Goal: Transaction & Acquisition: Purchase product/service

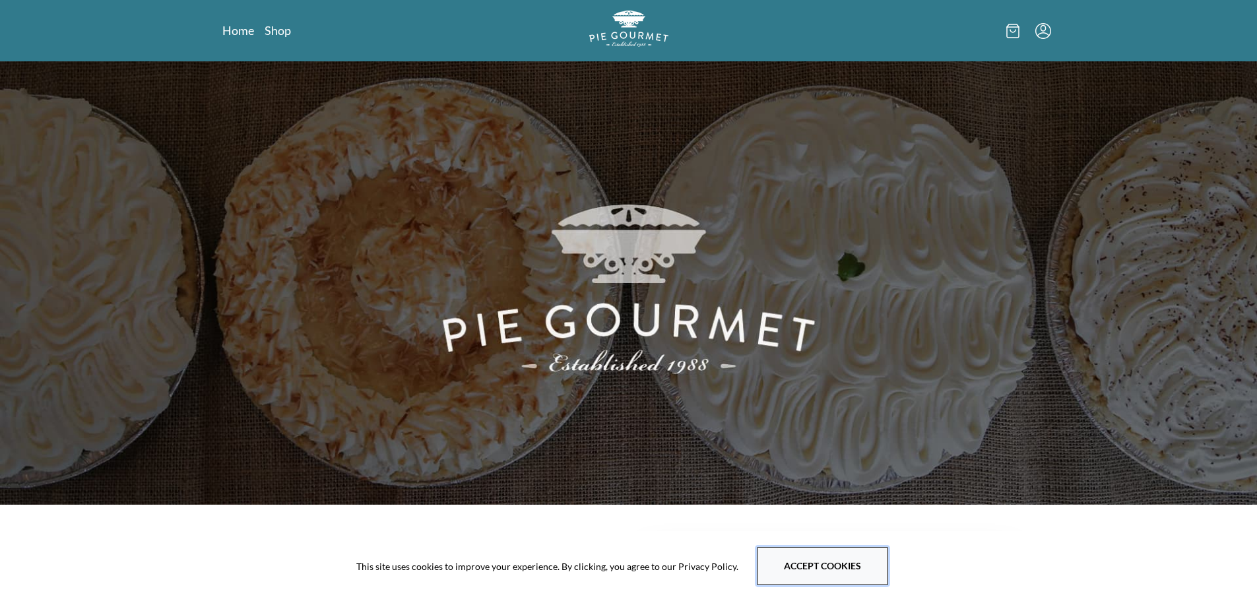
click at [838, 559] on button "Accept cookies" at bounding box center [822, 566] width 131 height 38
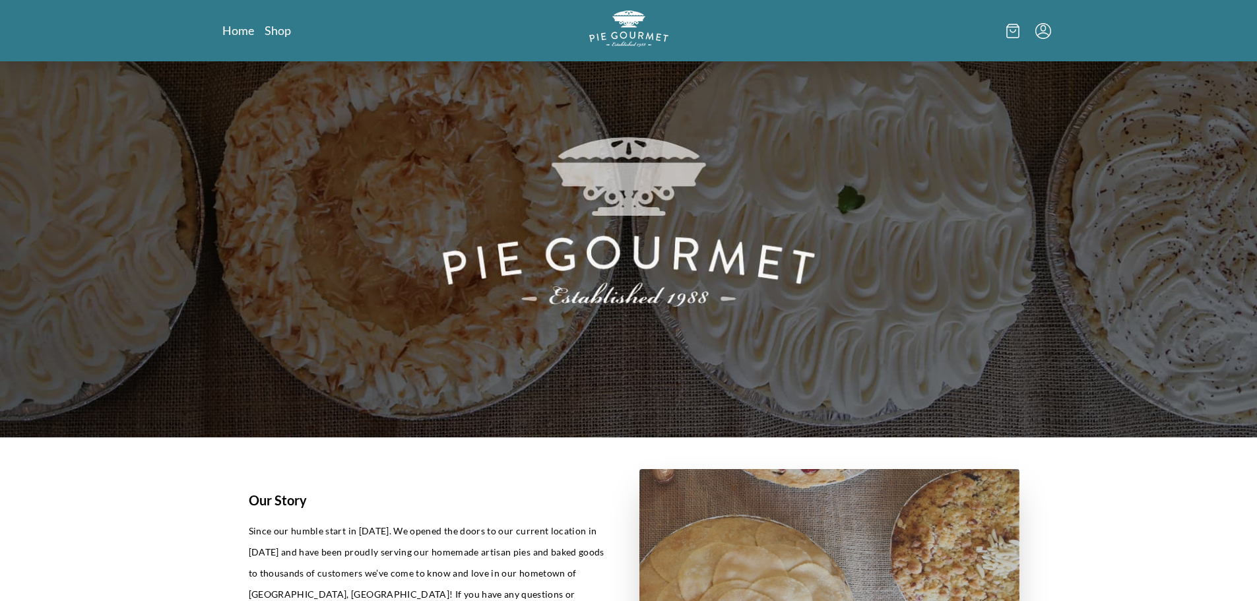
scroll to position [66, 0]
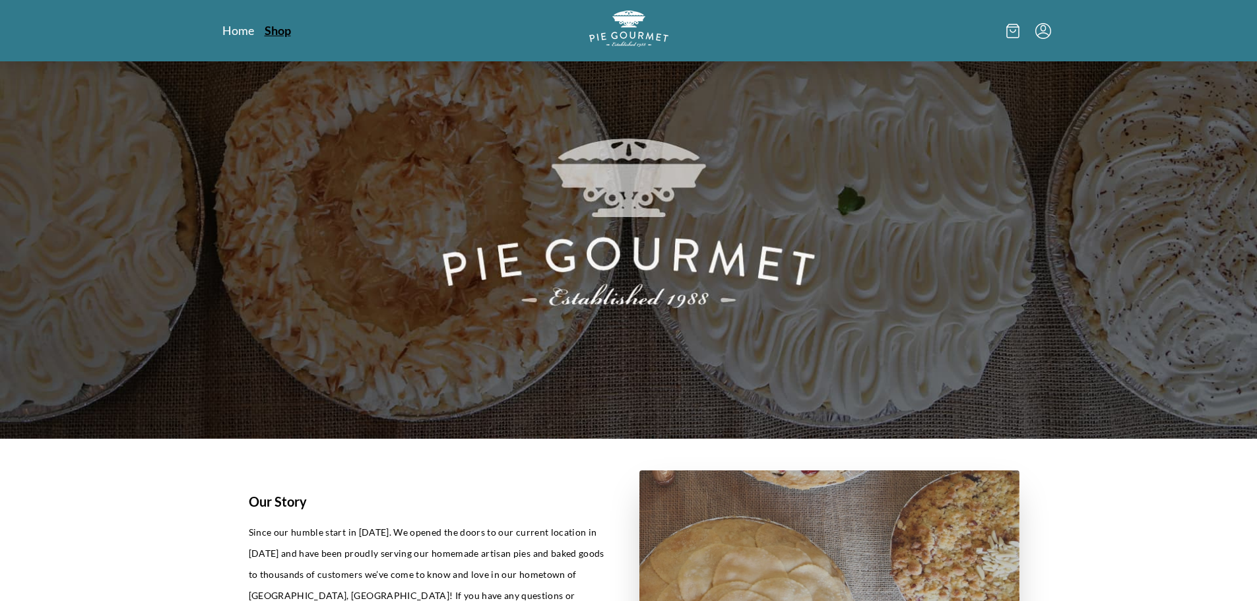
click at [279, 30] on link "Shop" at bounding box center [278, 30] width 26 height 16
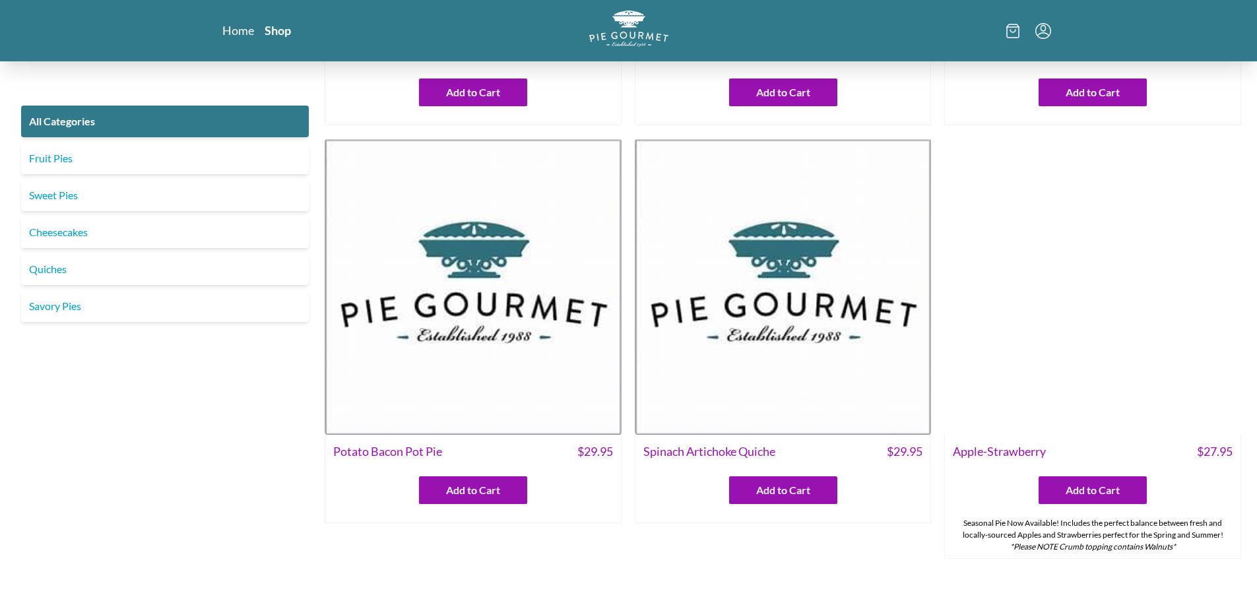
scroll to position [330, 0]
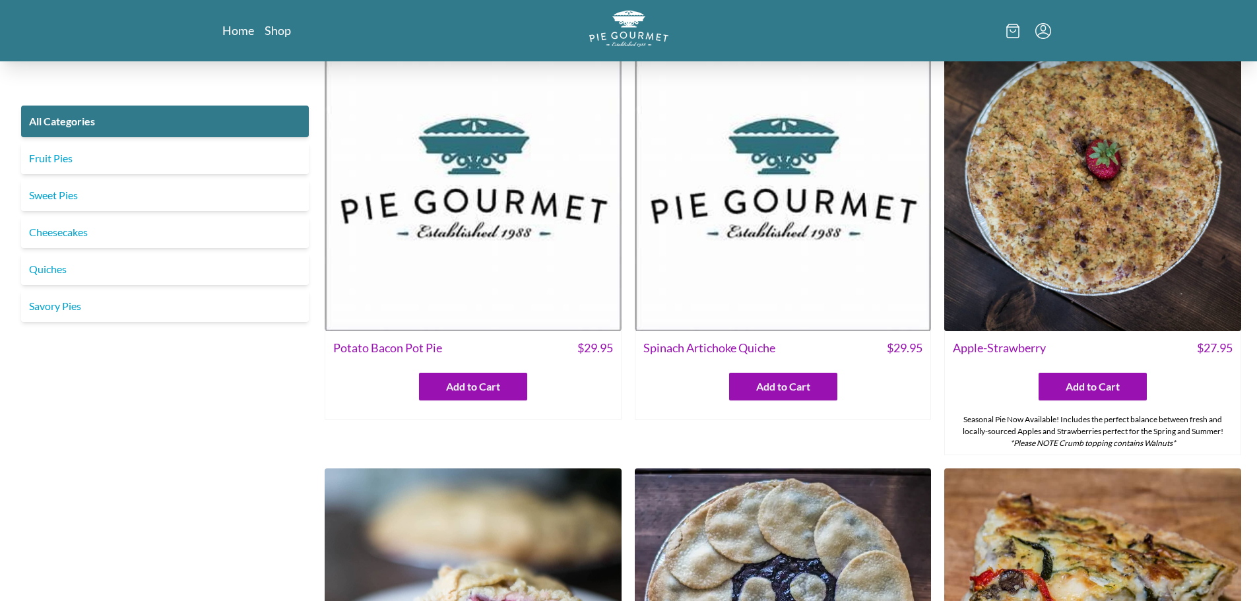
scroll to position [528, 0]
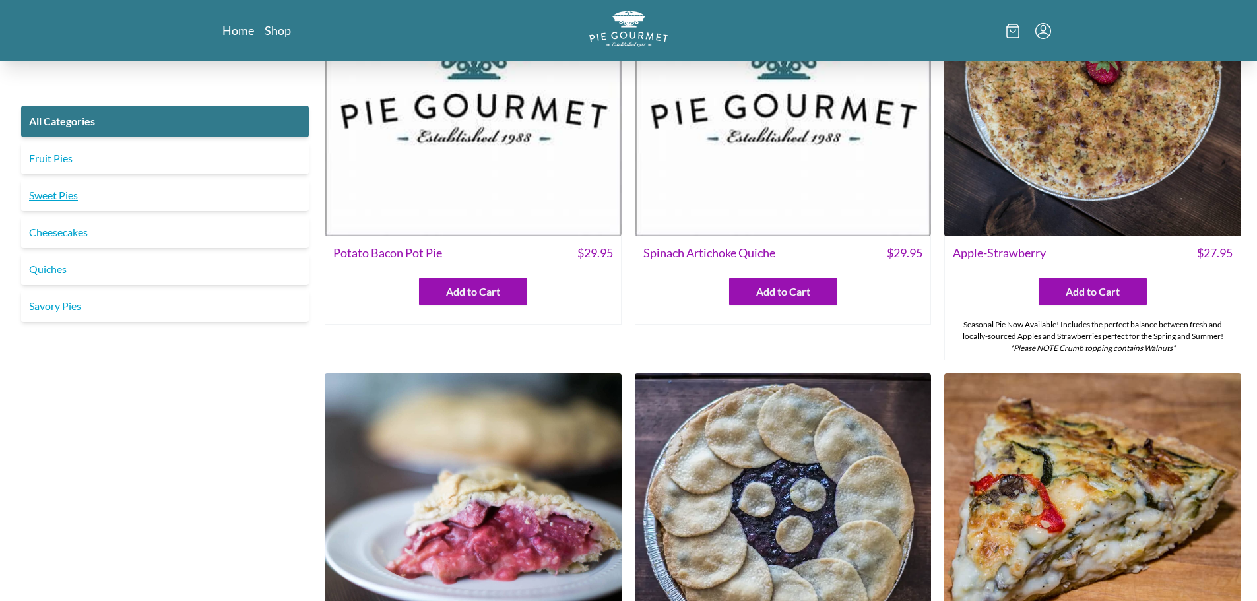
click at [56, 193] on link "Sweet Pies" at bounding box center [165, 196] width 288 height 32
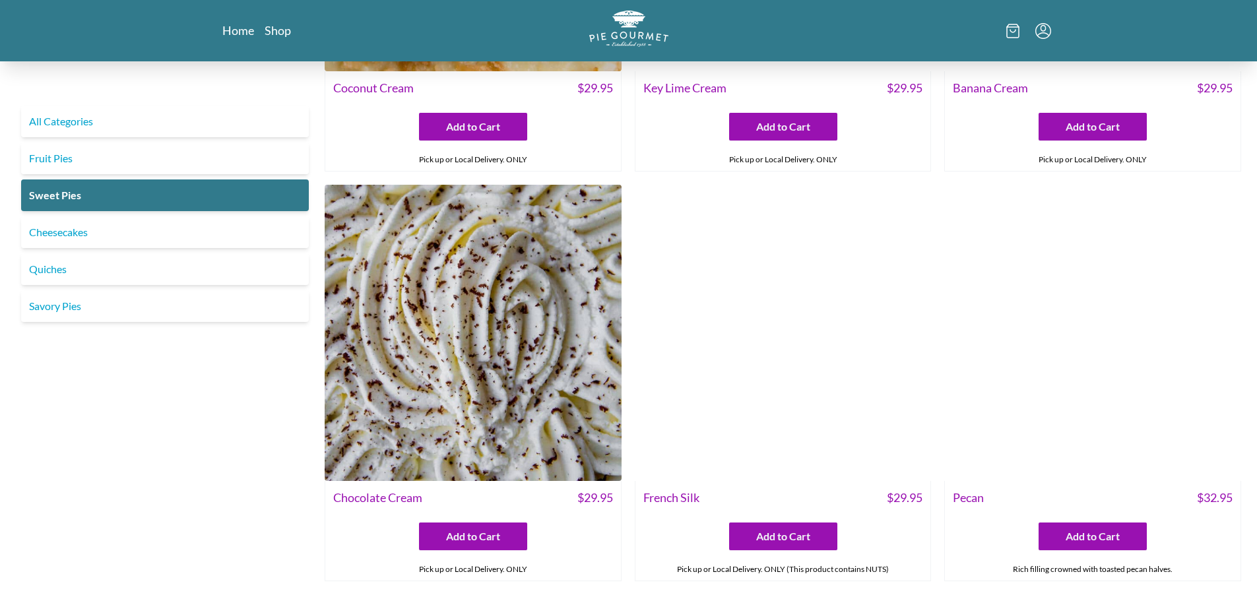
scroll to position [288, 0]
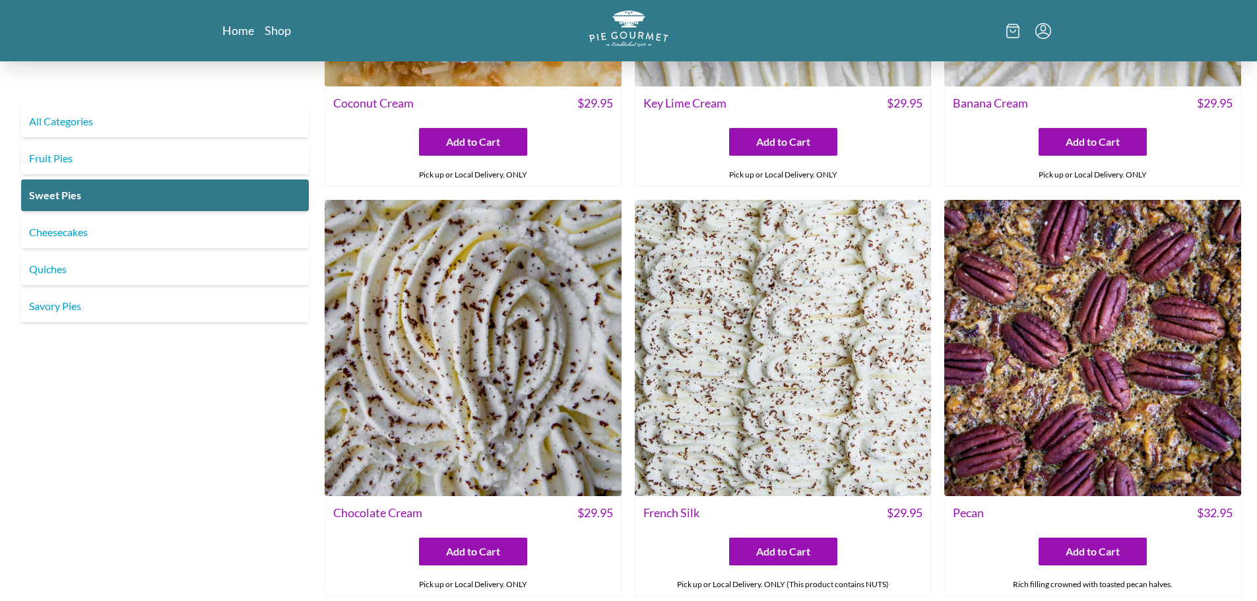
click at [741, 308] on img at bounding box center [783, 348] width 297 height 297
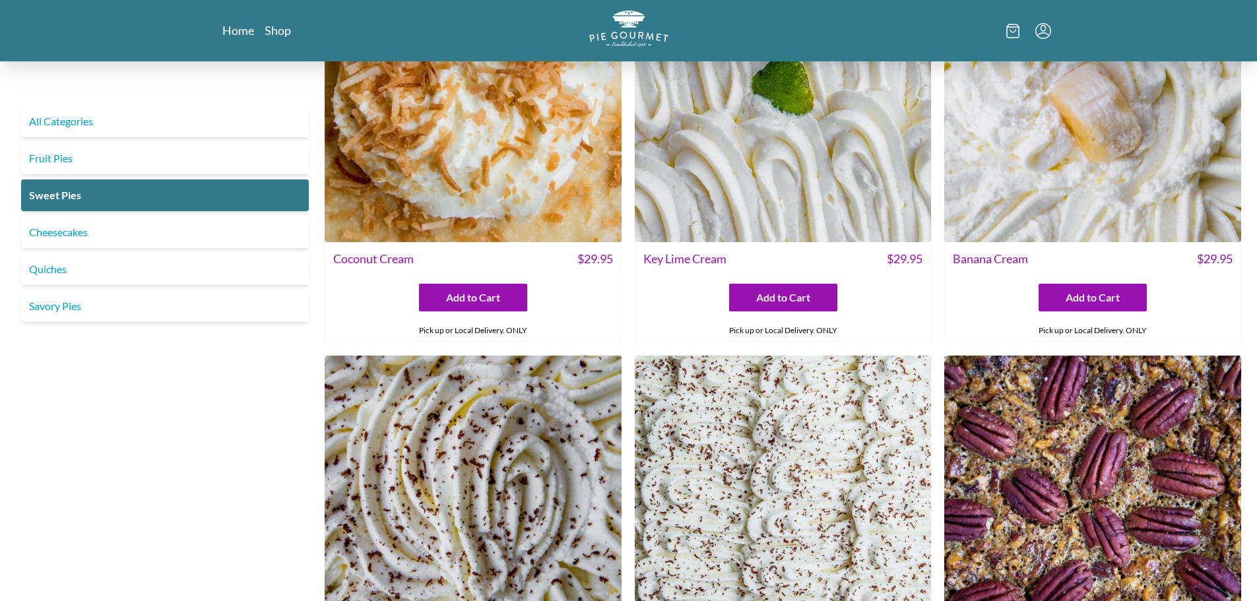
scroll to position [264, 0]
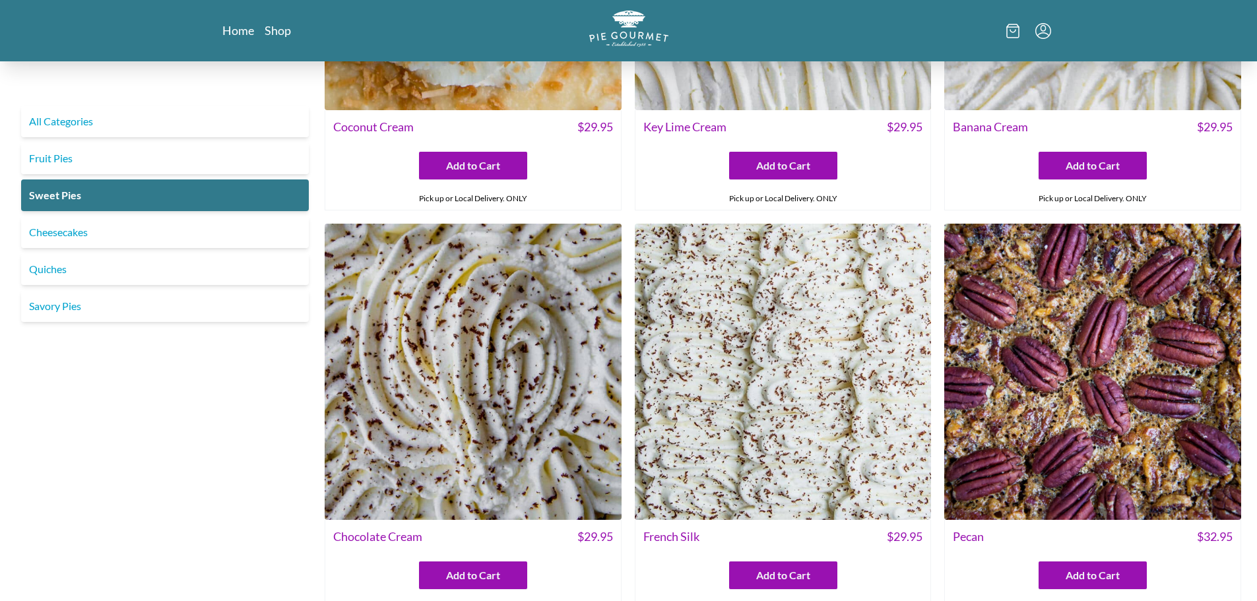
click at [487, 389] on img at bounding box center [473, 372] width 297 height 297
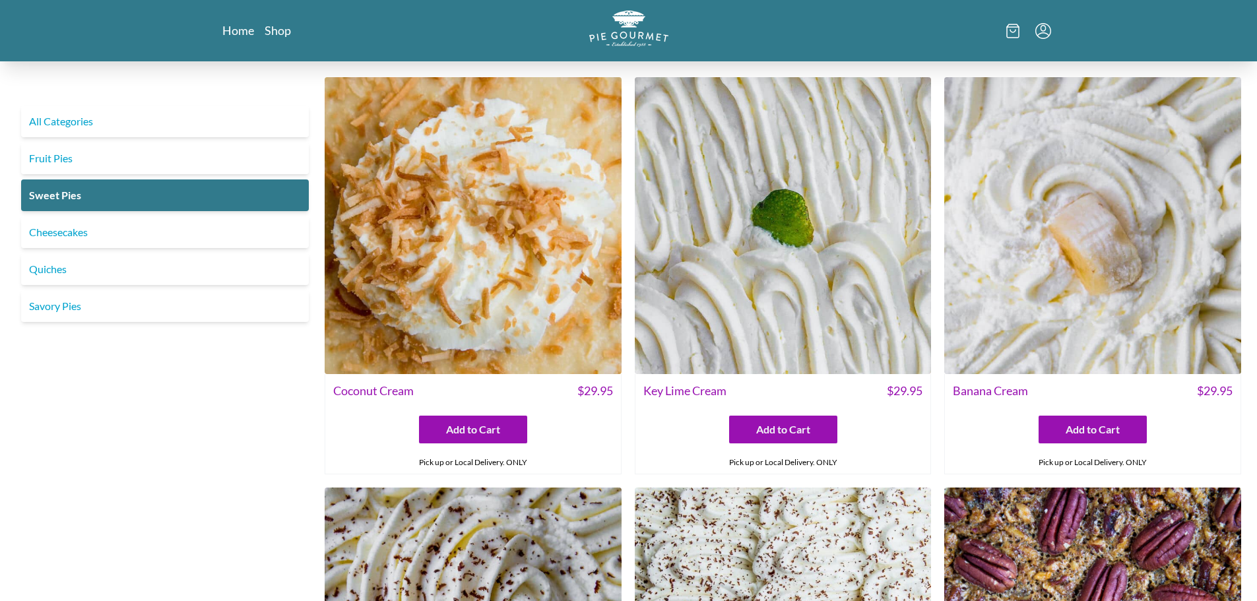
click at [1079, 292] on img at bounding box center [1093, 225] width 297 height 297
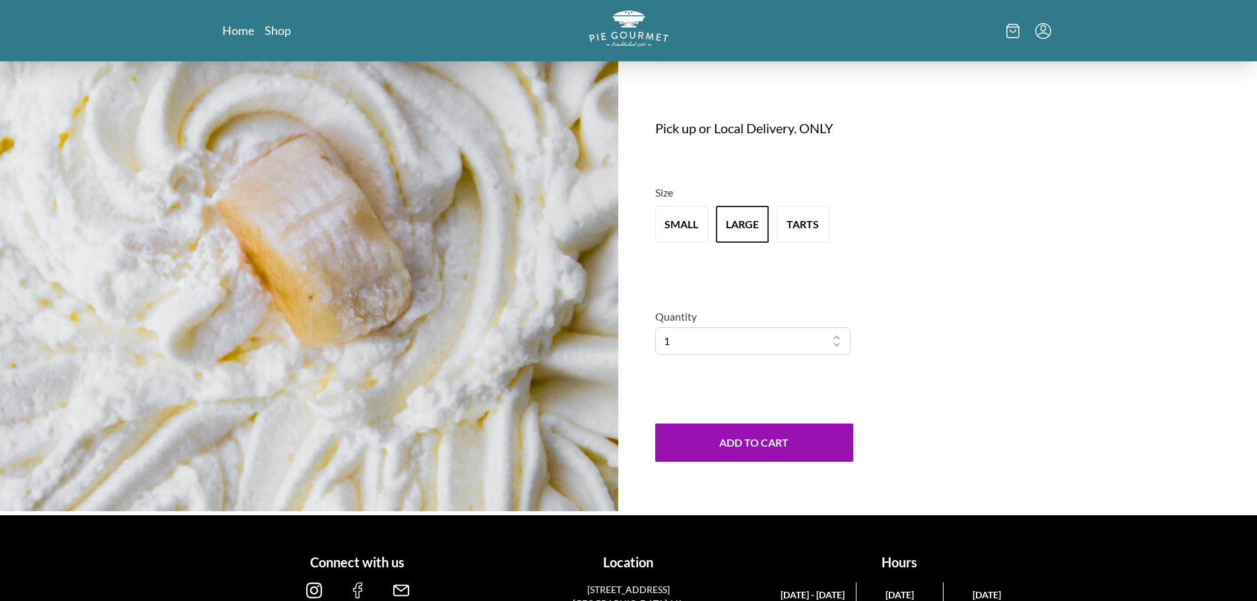
scroll to position [198, 0]
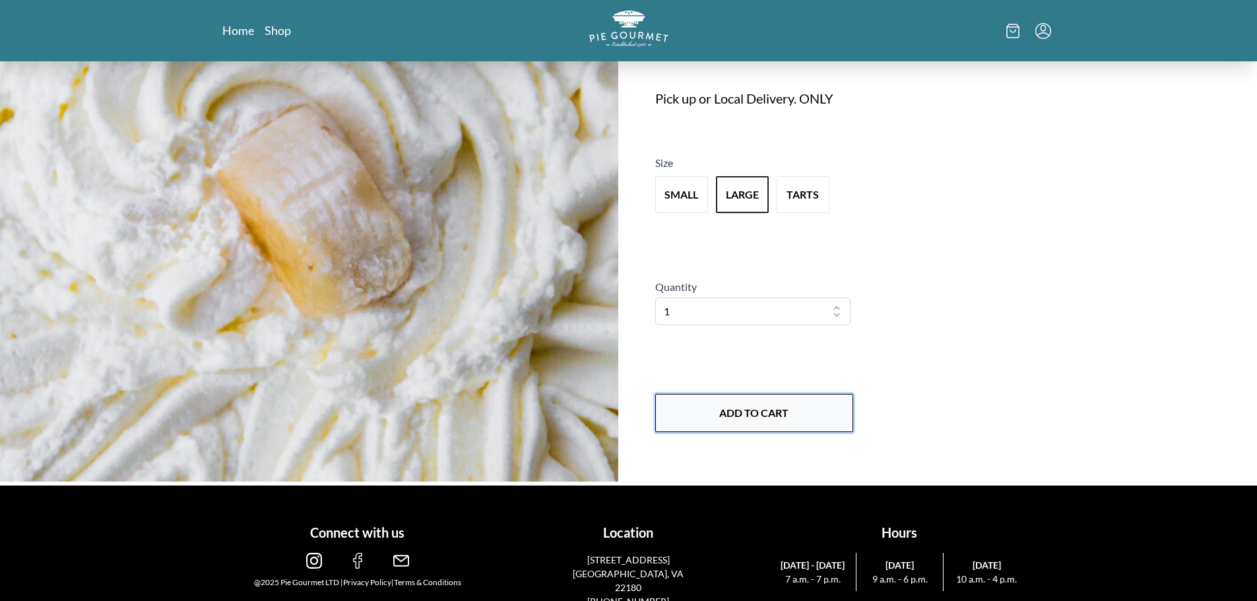
click at [739, 411] on button "Add to Cart" at bounding box center [754, 413] width 198 height 38
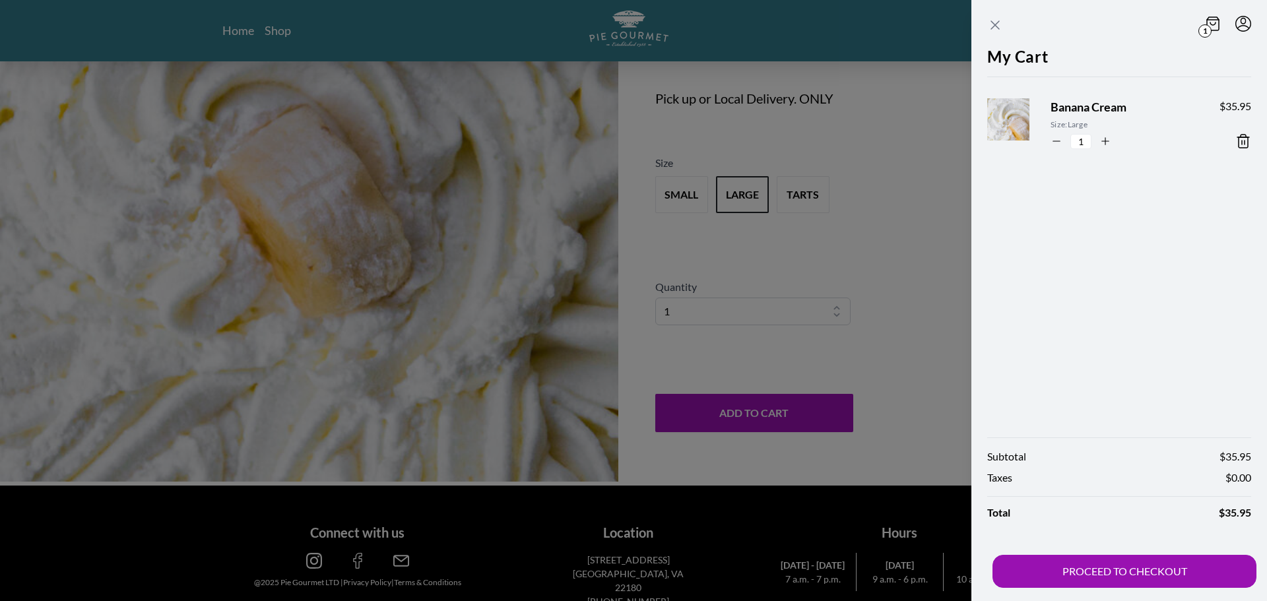
click at [997, 21] on icon "Close panel" at bounding box center [995, 25] width 16 height 16
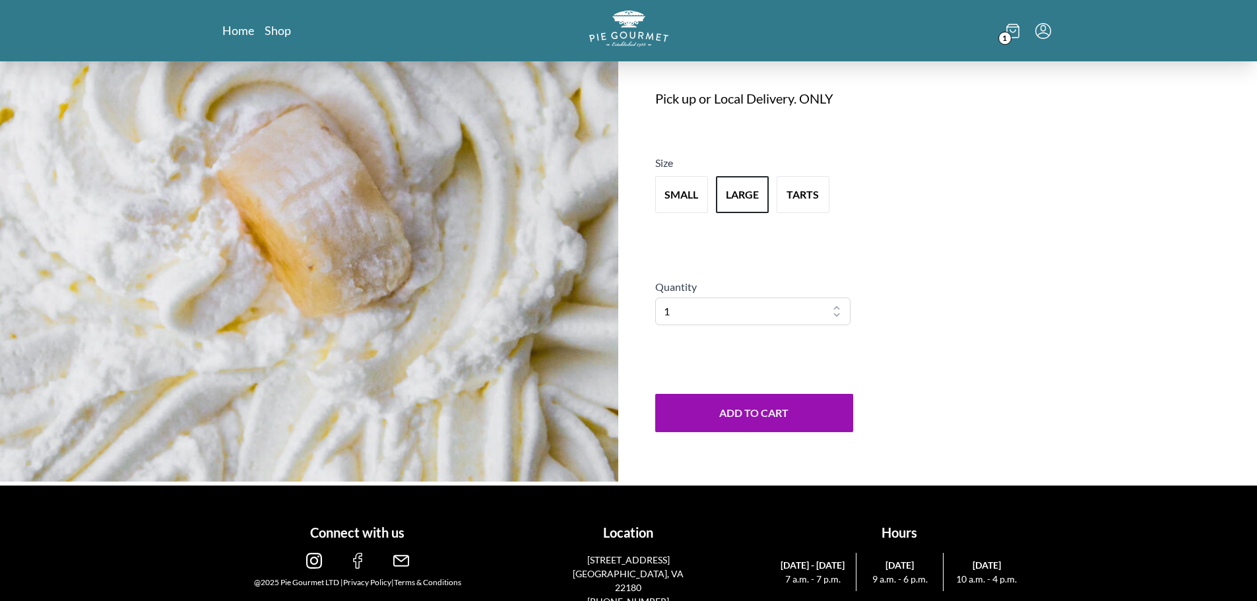
scroll to position [0, 0]
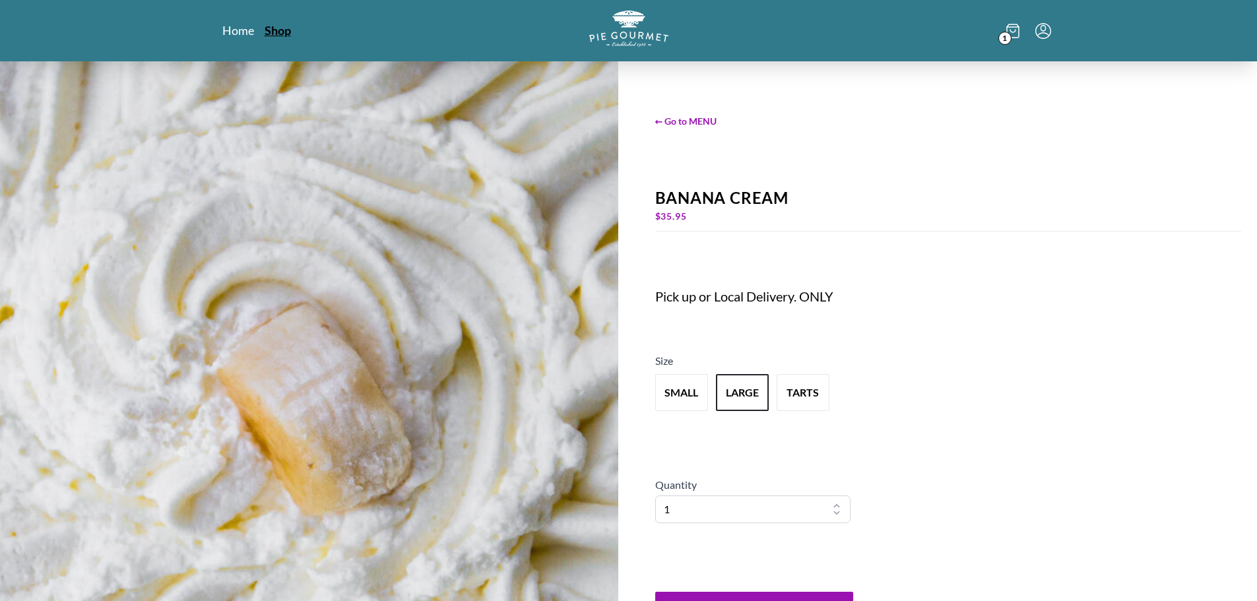
click at [279, 37] on link "Shop" at bounding box center [278, 30] width 26 height 16
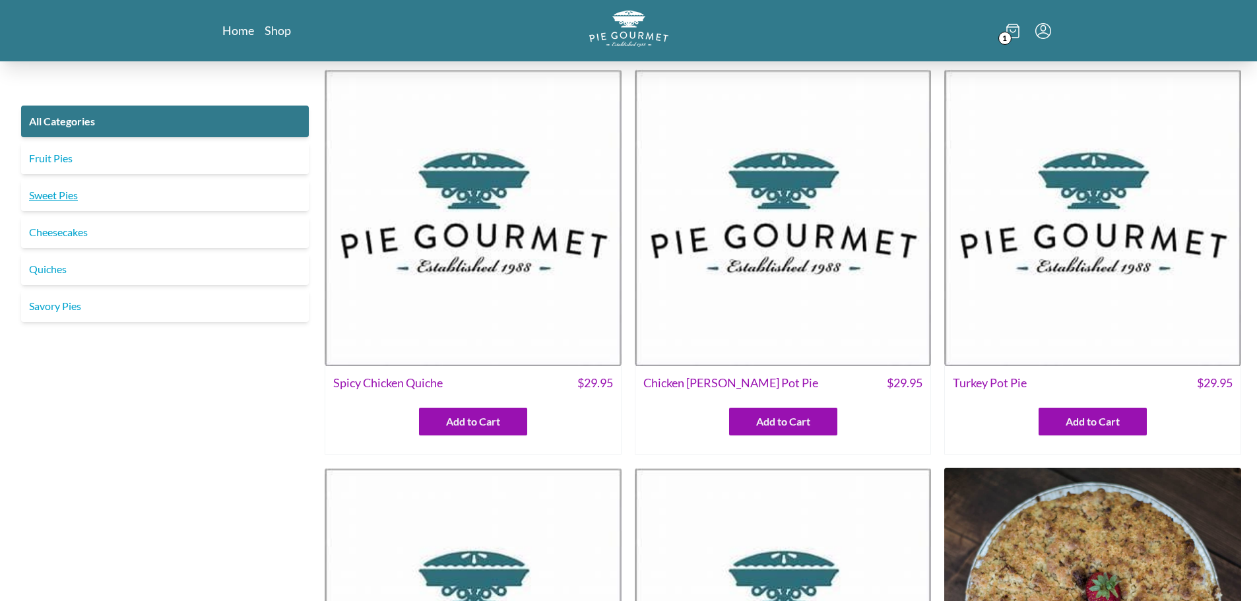
click at [63, 194] on link "Sweet Pies" at bounding box center [165, 196] width 288 height 32
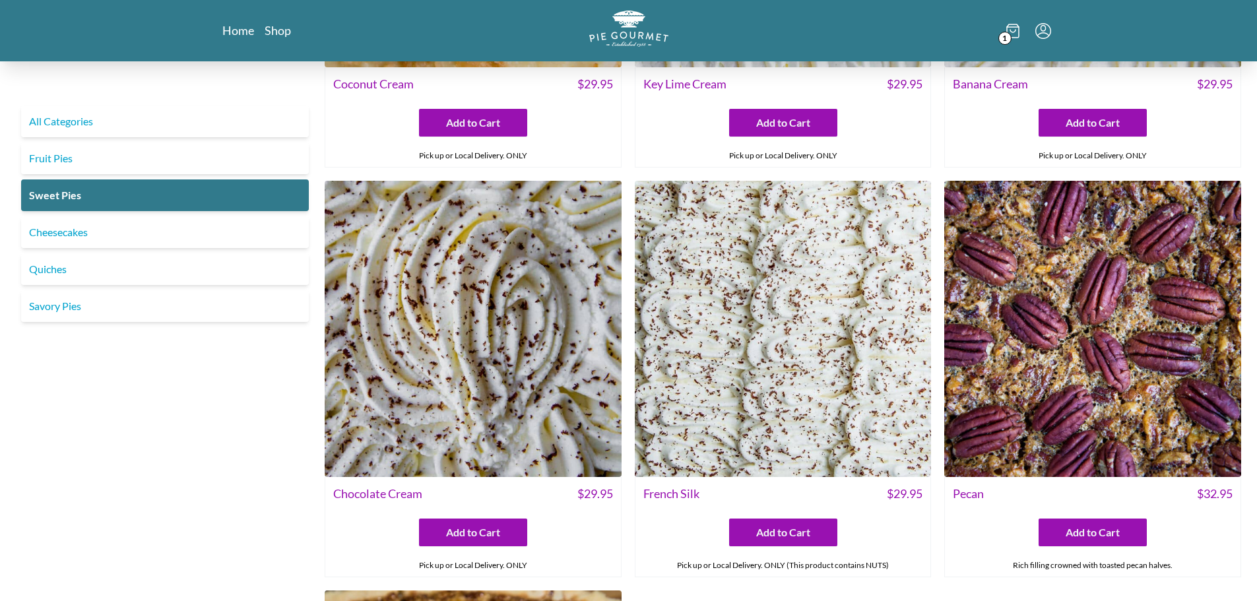
scroll to position [330, 0]
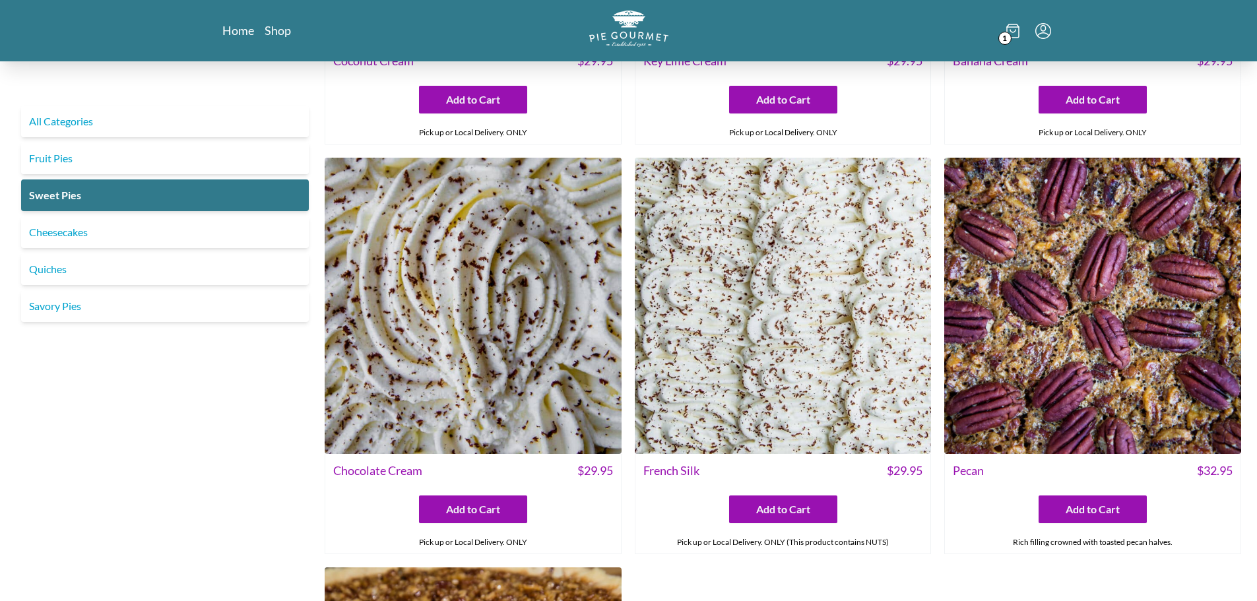
click at [758, 339] on img at bounding box center [783, 306] width 297 height 297
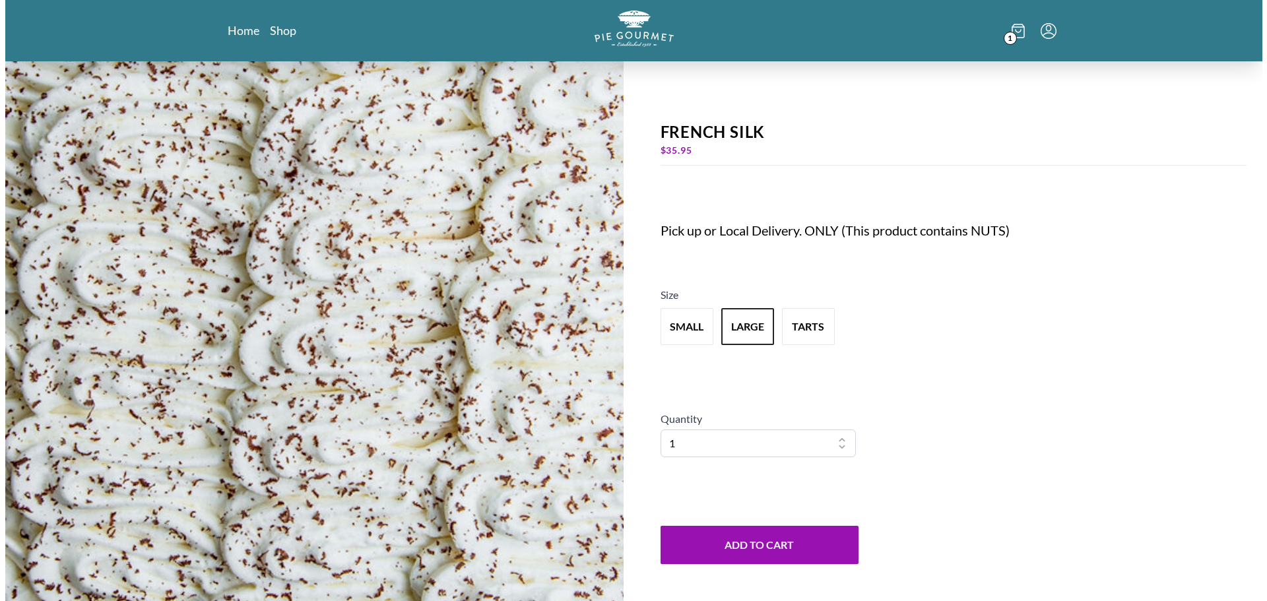
scroll to position [198, 0]
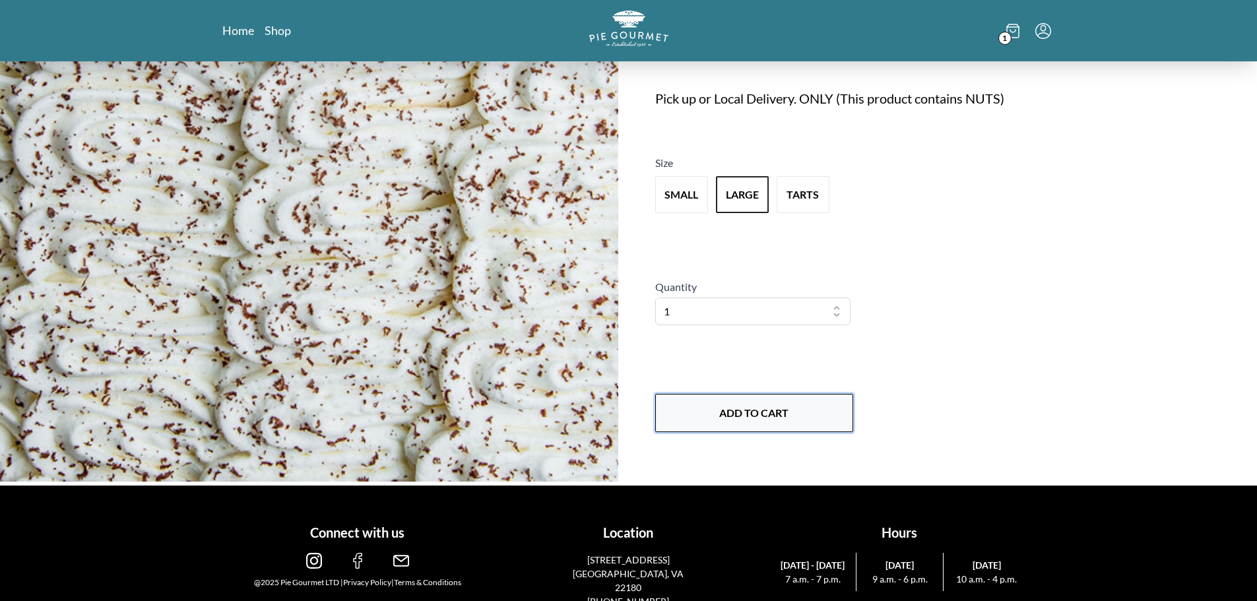
click at [764, 410] on button "Add to Cart" at bounding box center [754, 413] width 198 height 38
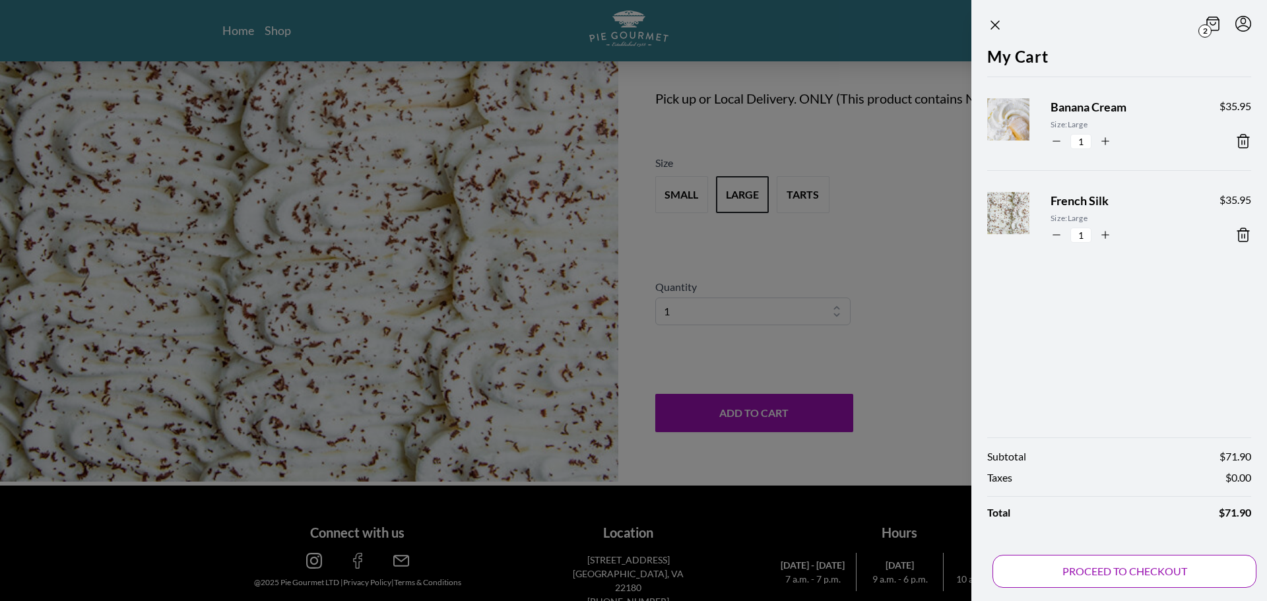
click at [1149, 572] on button "PROCEED TO CHECKOUT" at bounding box center [1125, 571] width 264 height 33
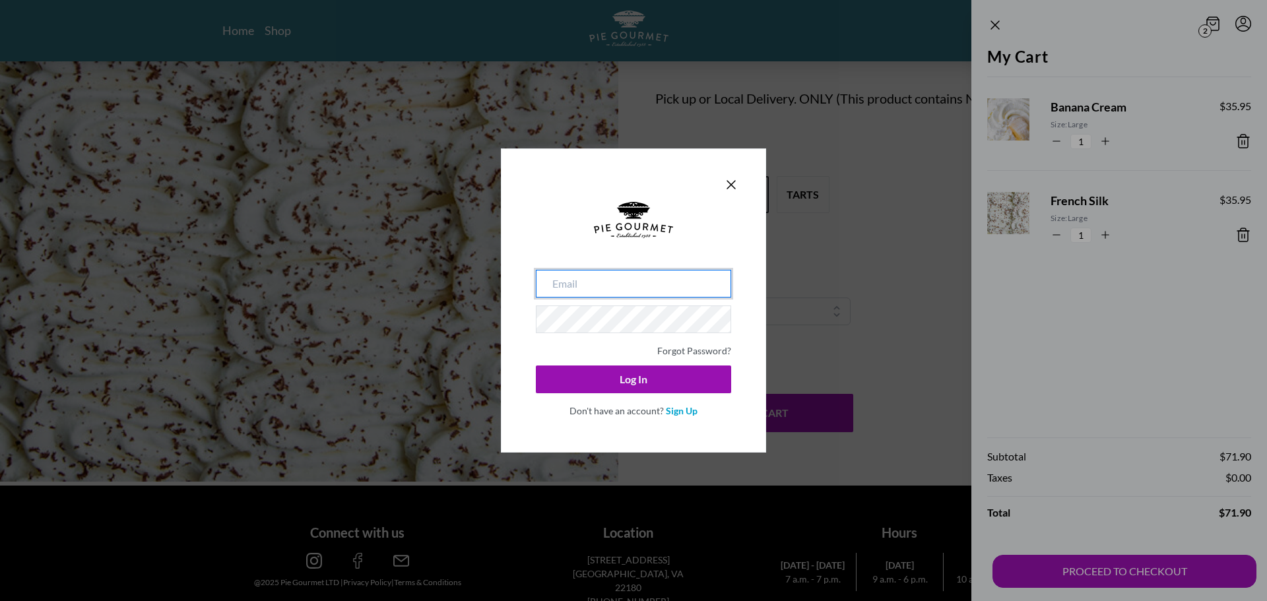
click at [616, 286] on input "email" at bounding box center [633, 284] width 195 height 28
type input "[EMAIL_ADDRESS][DOMAIN_NAME]"
click at [536, 366] on button "Log In" at bounding box center [633, 380] width 195 height 28
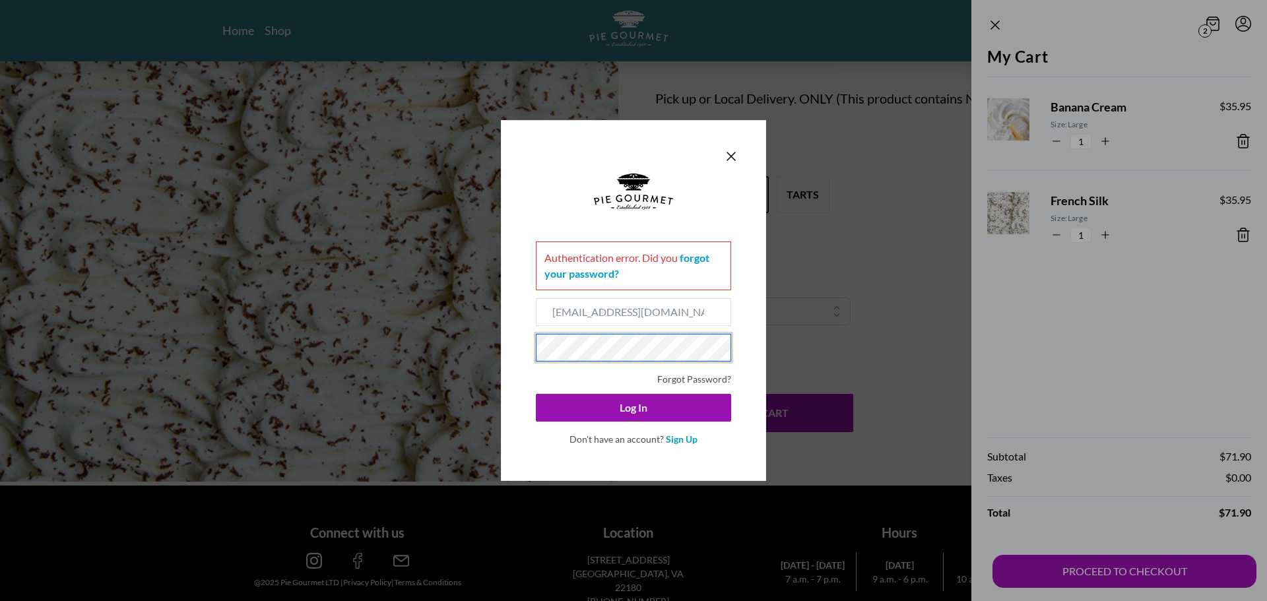
click at [427, 329] on div "Authentication error . Did you forgot your password? [EMAIL_ADDRESS][DOMAIN_NAM…" at bounding box center [633, 300] width 1267 height 601
click at [536, 394] on button "Log In" at bounding box center [633, 408] width 195 height 28
click at [685, 376] on link "Forgot Password?" at bounding box center [694, 379] width 74 height 11
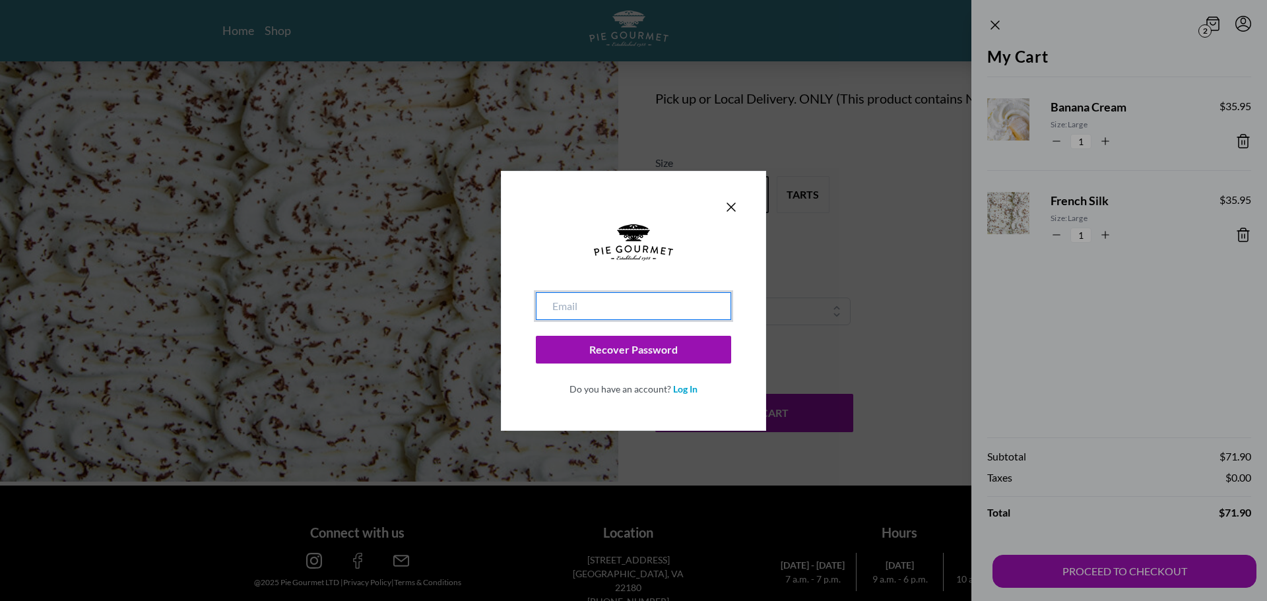
click at [642, 312] on input "email" at bounding box center [633, 306] width 195 height 28
type input "[EMAIL_ADDRESS][DOMAIN_NAME]"
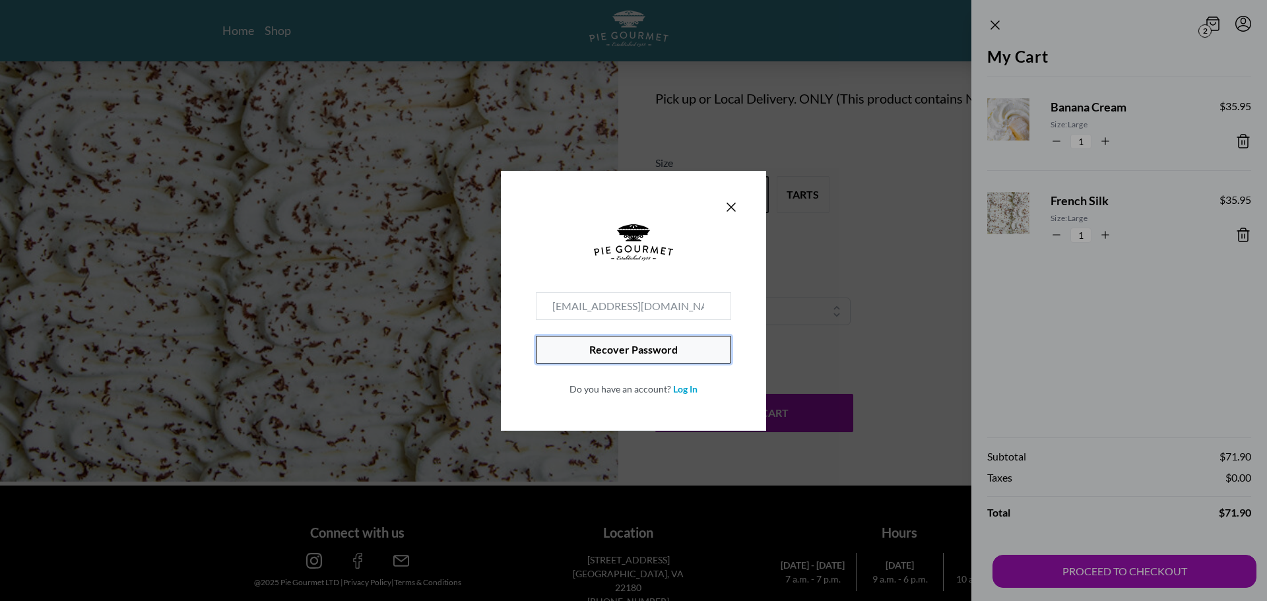
click at [648, 350] on button "Recover Password" at bounding box center [633, 350] width 195 height 28
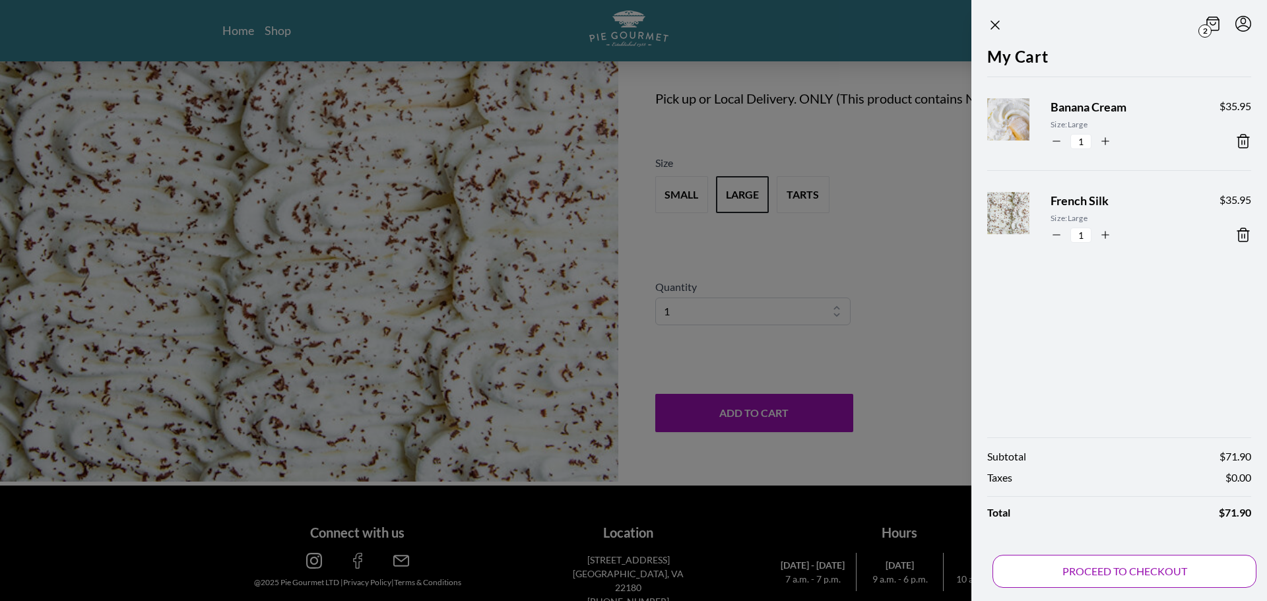
click at [1090, 567] on button "PROCEED TO CHECKOUT" at bounding box center [1125, 571] width 264 height 33
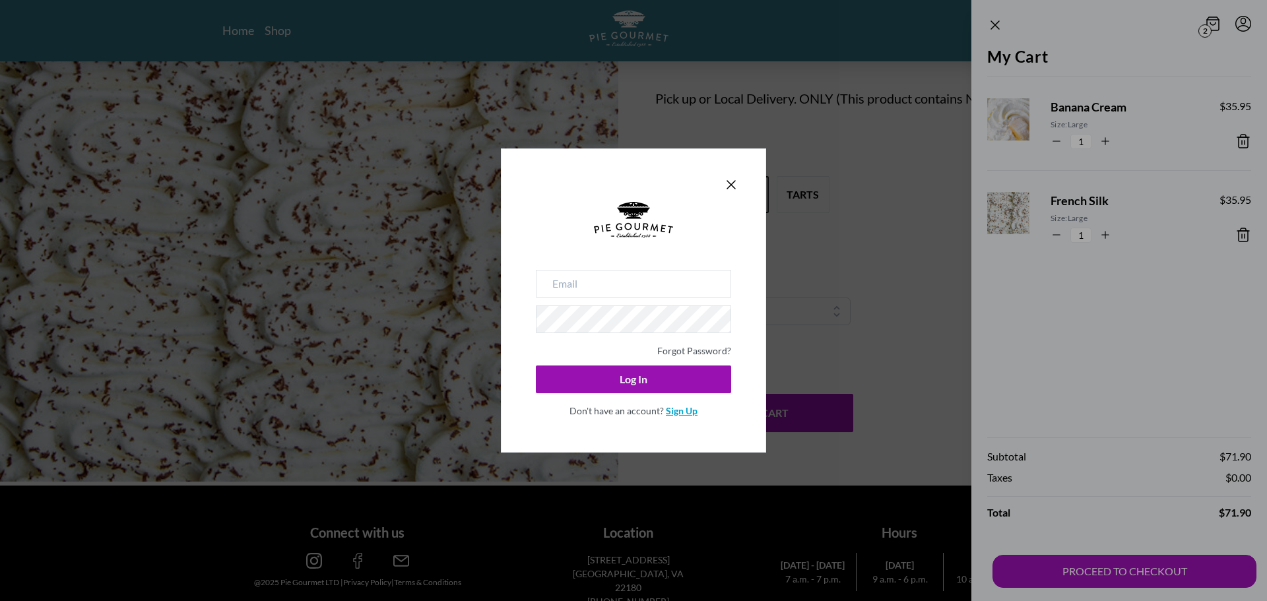
click at [676, 413] on link "Sign Up" at bounding box center [682, 410] width 32 height 11
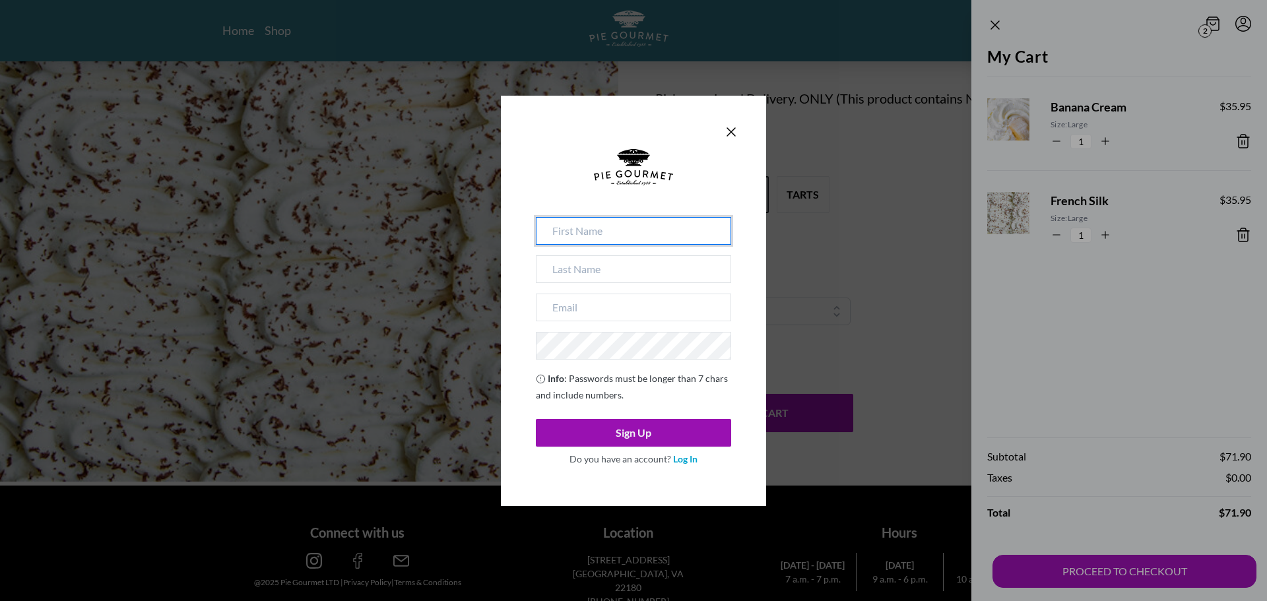
click at [650, 224] on input at bounding box center [633, 231] width 195 height 28
type input "[PERSON_NAME]"
type input "Masu"
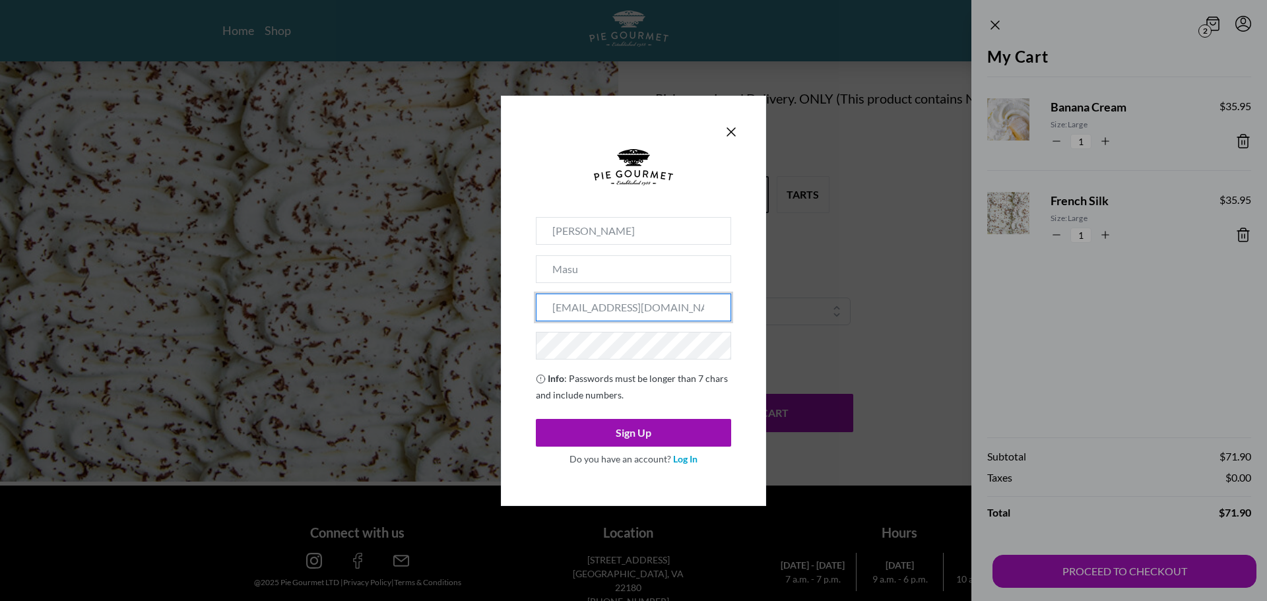
type input "[EMAIL_ADDRESS][DOMAIN_NAME]"
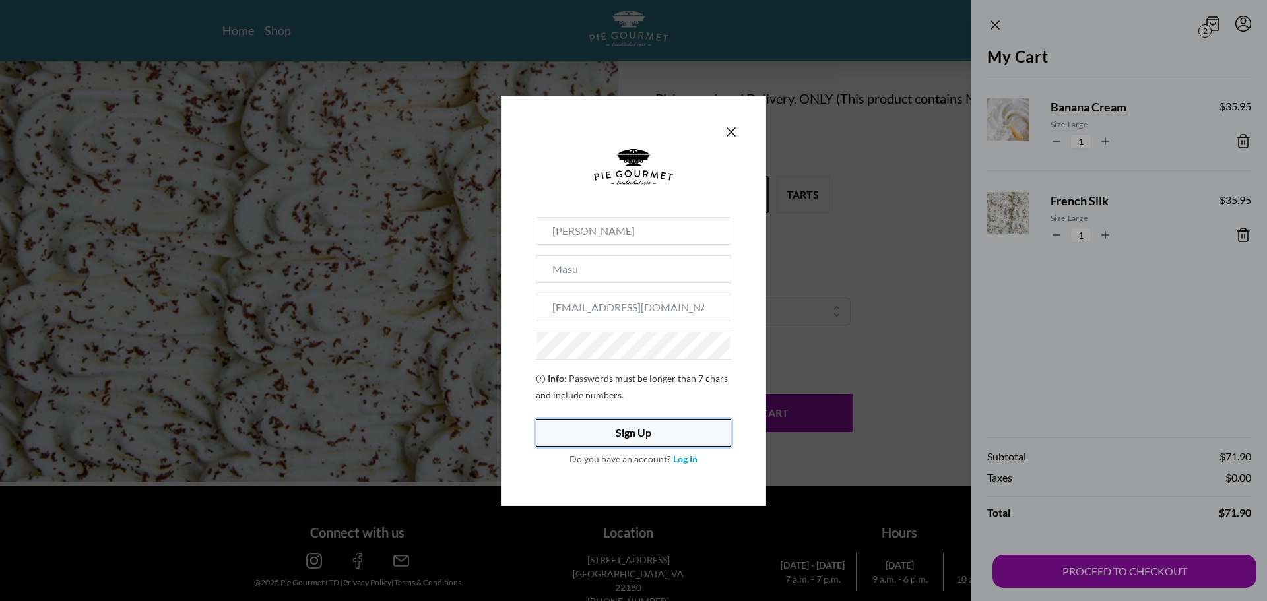
click at [616, 428] on button "Sign Up" at bounding box center [633, 433] width 195 height 28
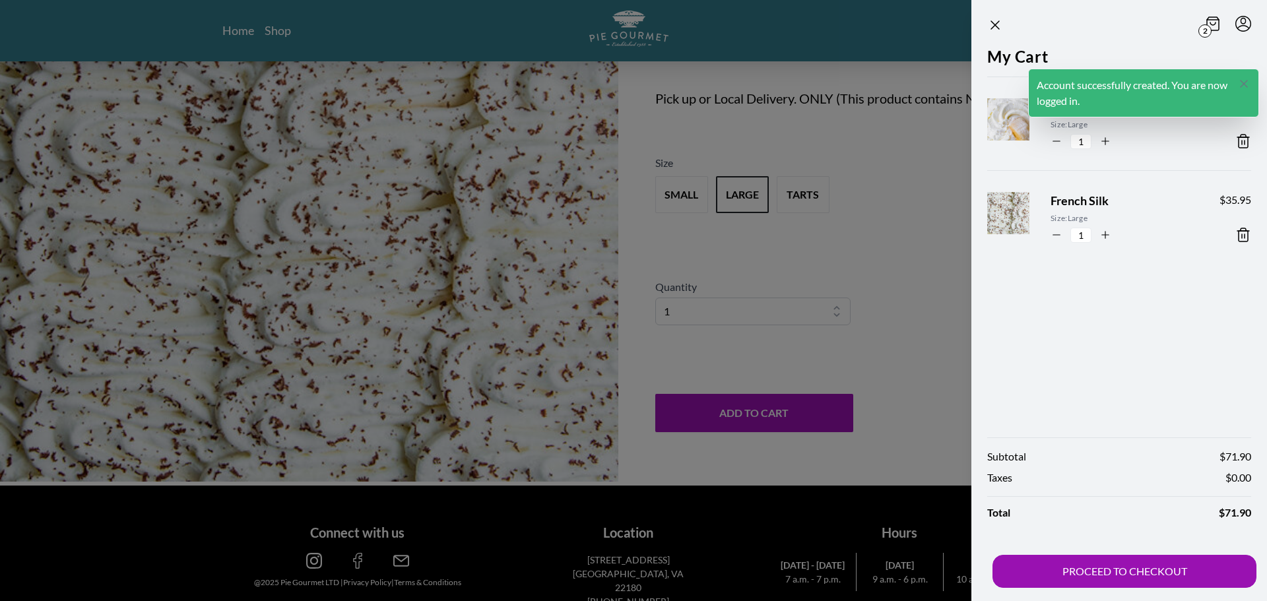
click at [1244, 81] on icon "Close panel" at bounding box center [1244, 83] width 13 height 13
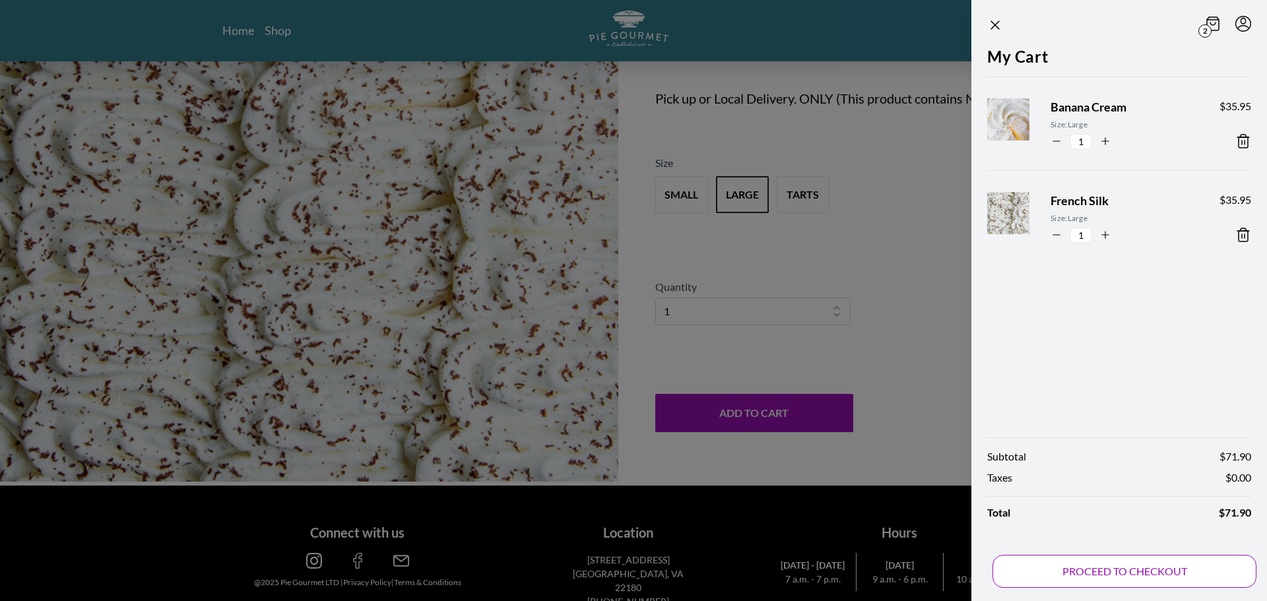
click at [1073, 566] on button "PROCEED TO CHECKOUT" at bounding box center [1125, 571] width 264 height 33
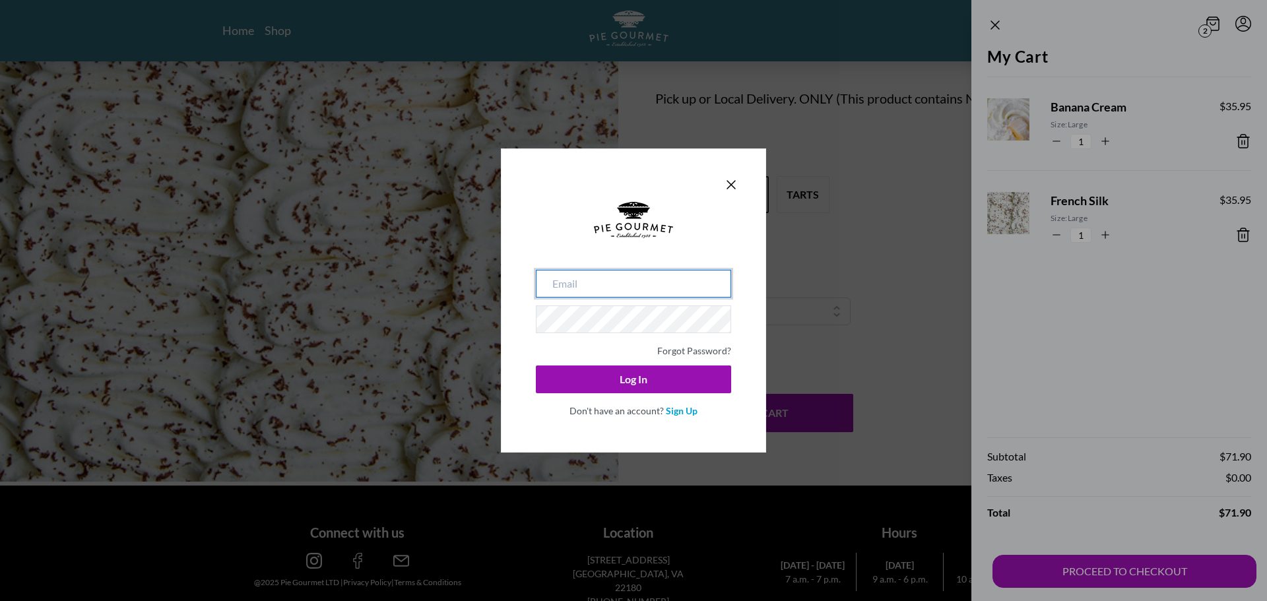
click at [628, 284] on input "email" at bounding box center [633, 284] width 195 height 28
type input "[EMAIL_ADDRESS][DOMAIN_NAME]"
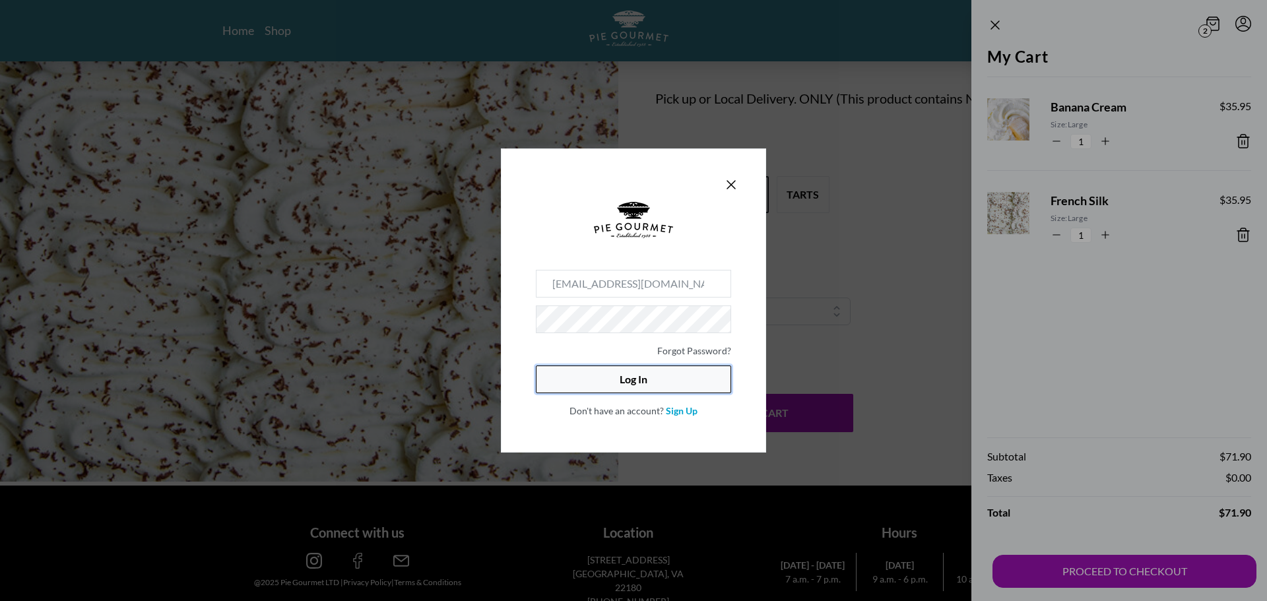
click at [658, 376] on button "Log In" at bounding box center [633, 380] width 195 height 28
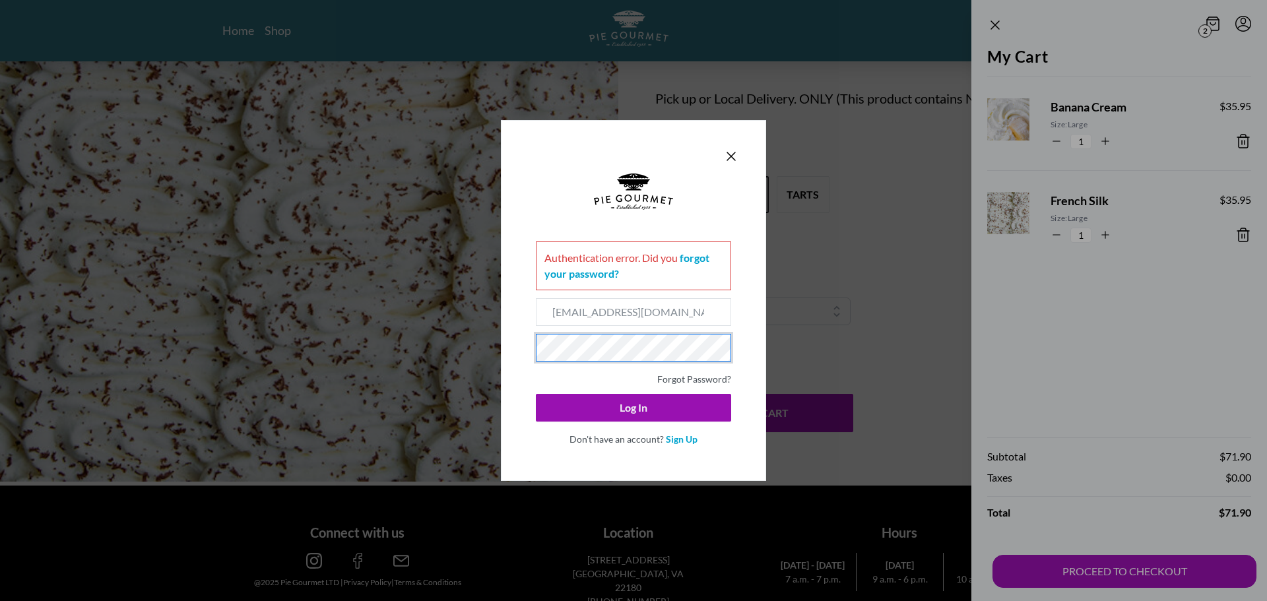
click at [416, 347] on div "Authentication error . Did you forgot your password? [EMAIL_ADDRESS][DOMAIN_NAM…" at bounding box center [633, 300] width 1267 height 601
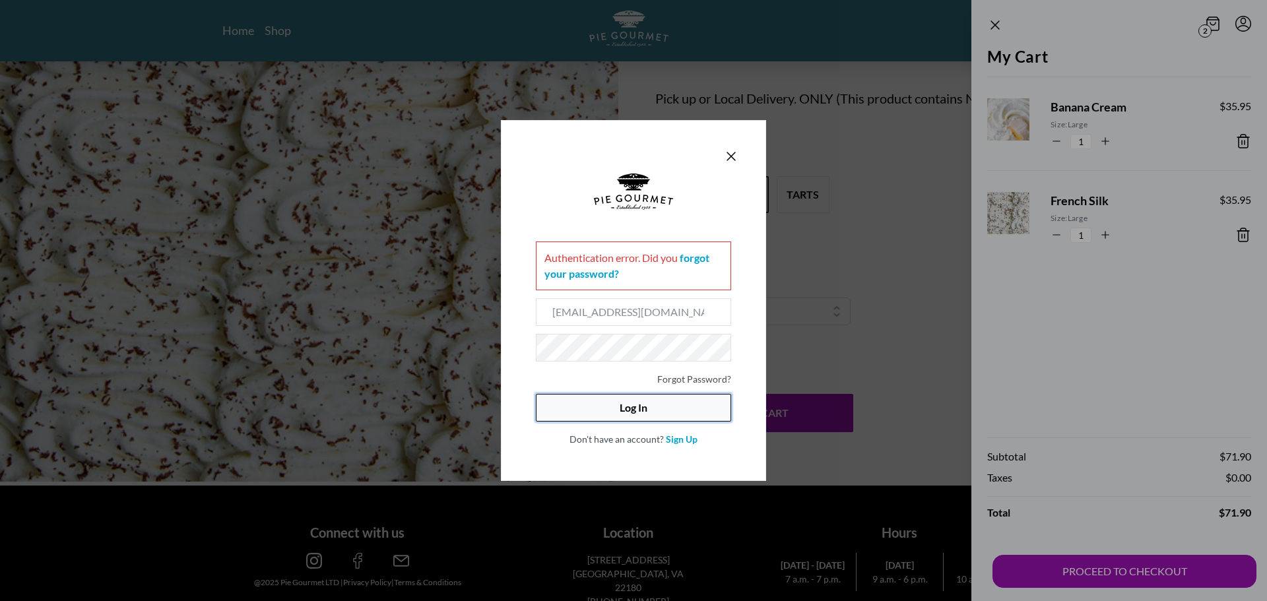
click at [632, 411] on button "Log In" at bounding box center [633, 408] width 195 height 28
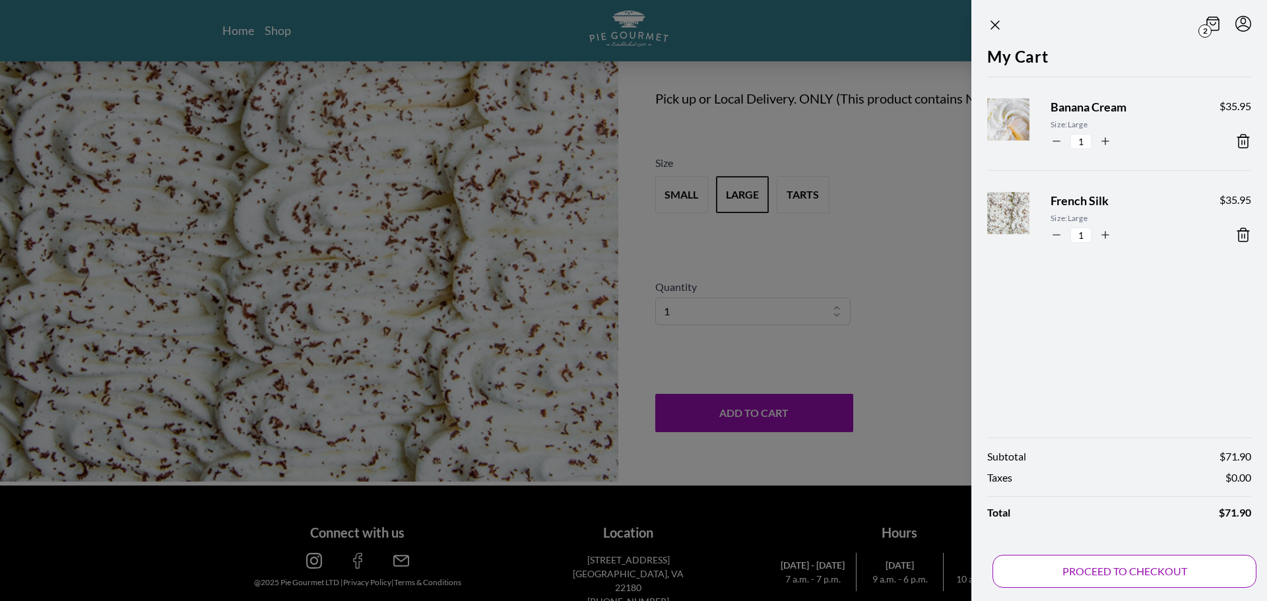
click at [1088, 576] on button "PROCEED TO CHECKOUT" at bounding box center [1125, 571] width 264 height 33
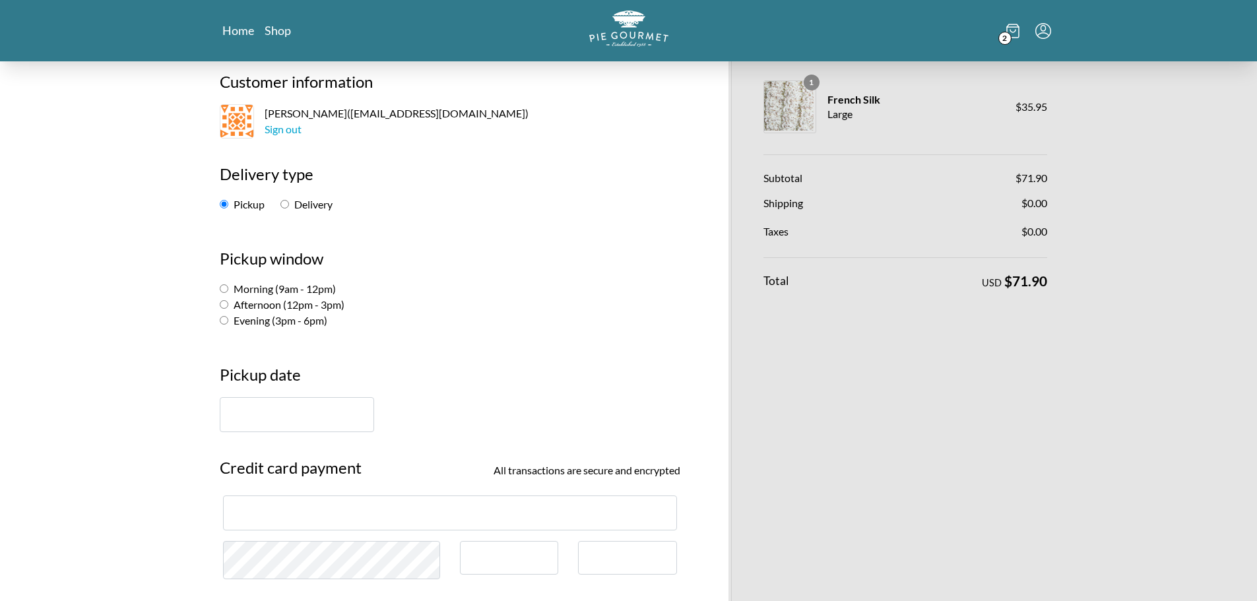
scroll to position [198, 0]
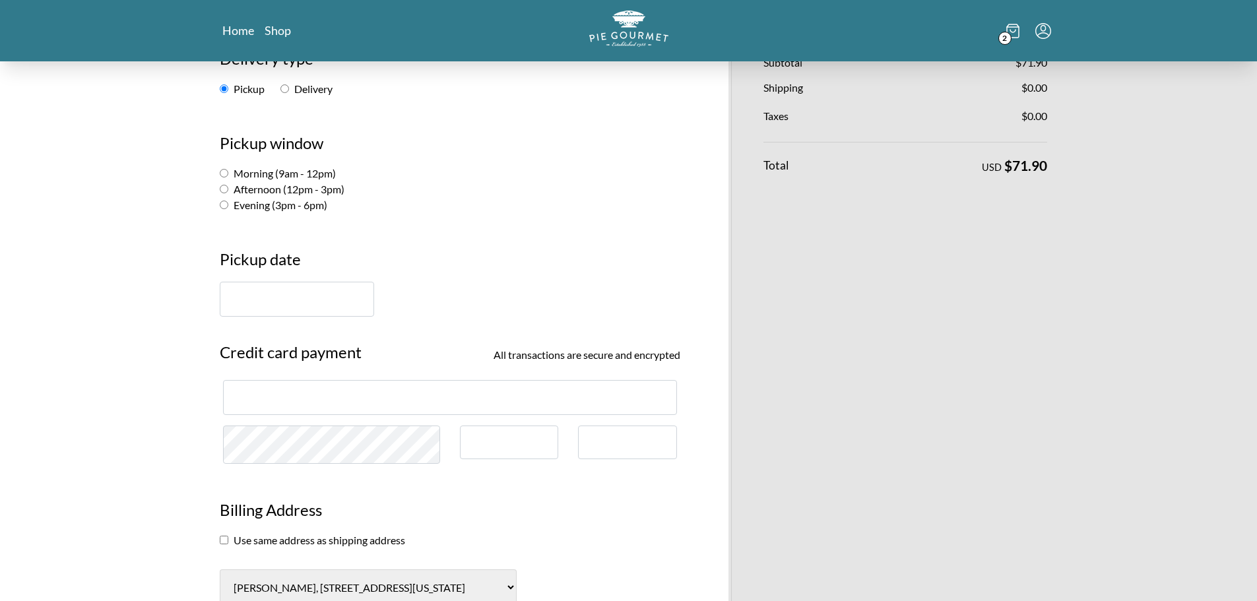
click at [296, 292] on input "text" at bounding box center [297, 299] width 154 height 35
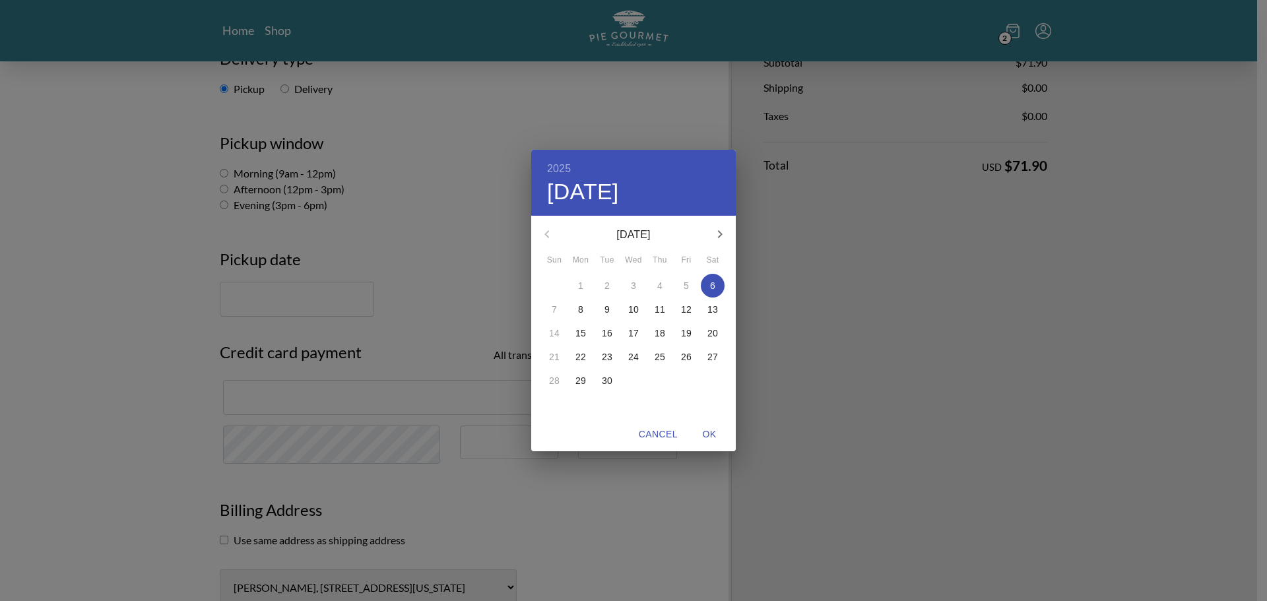
click at [578, 311] on span "8" at bounding box center [581, 309] width 24 height 13
click at [711, 434] on span "OK" at bounding box center [710, 434] width 32 height 17
type input "[DATE]"
